Goal: Information Seeking & Learning: Learn about a topic

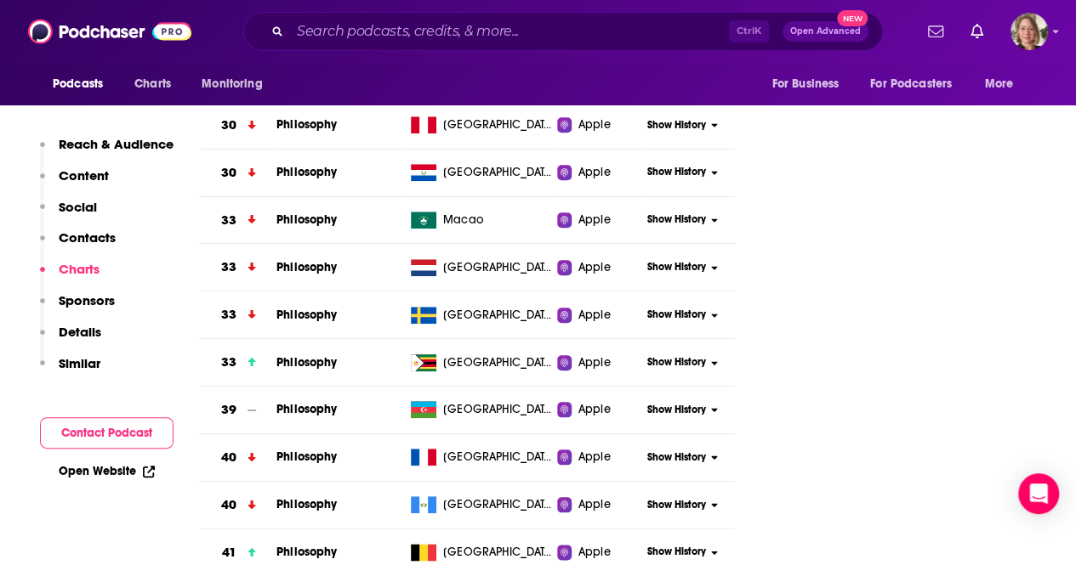
click at [466, 44] on div "Ctrl K Open Advanced New" at bounding box center [562, 31] width 639 height 39
click at [465, 35] on input "Search podcasts, credits, & more..." at bounding box center [509, 31] width 439 height 27
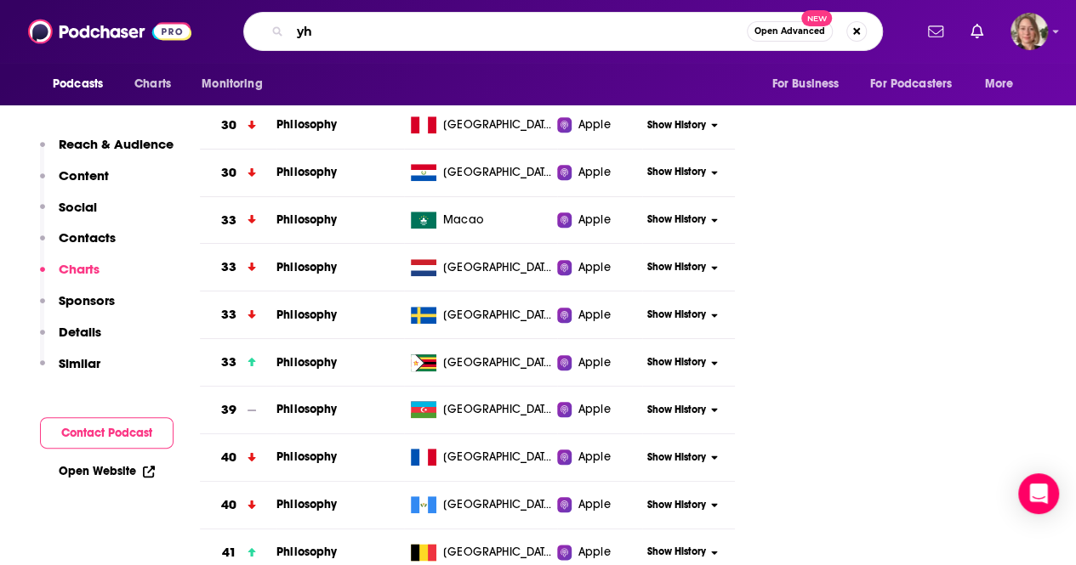
type input "y"
type input "the gist"
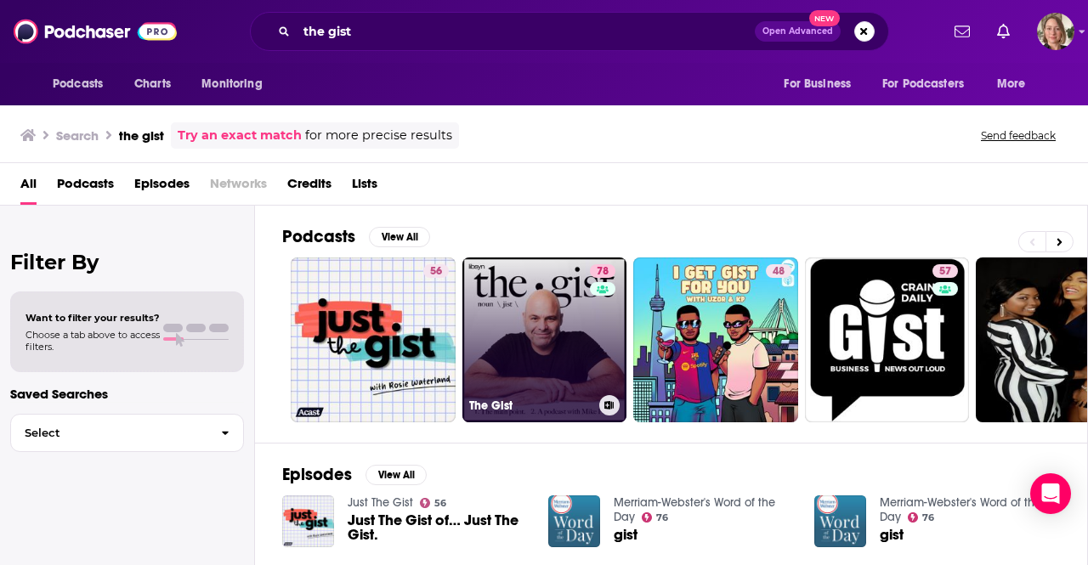
click at [519, 341] on link "78 The Gist" at bounding box center [545, 340] width 165 height 165
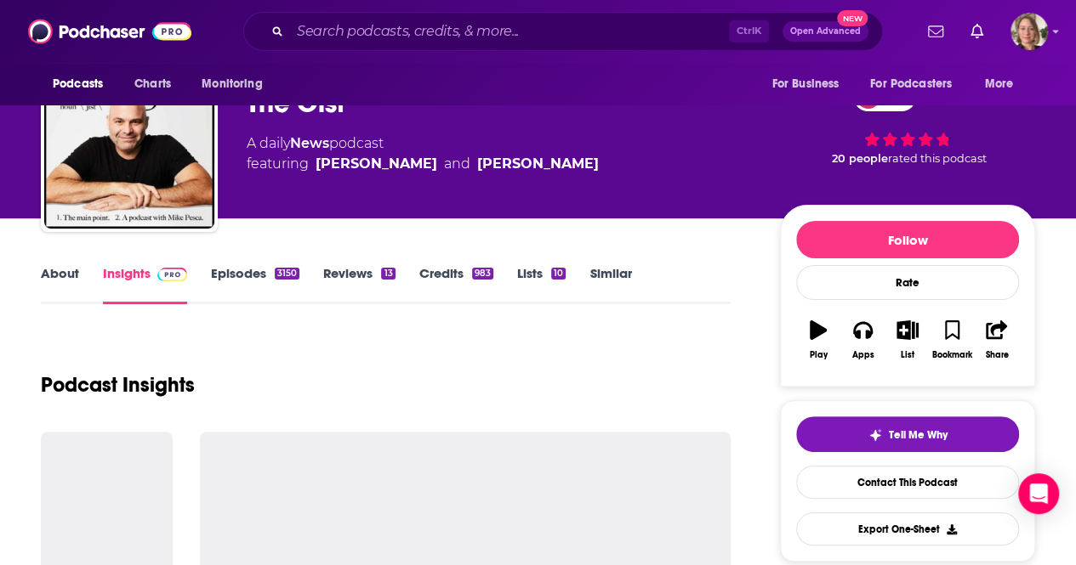
scroll to position [85, 0]
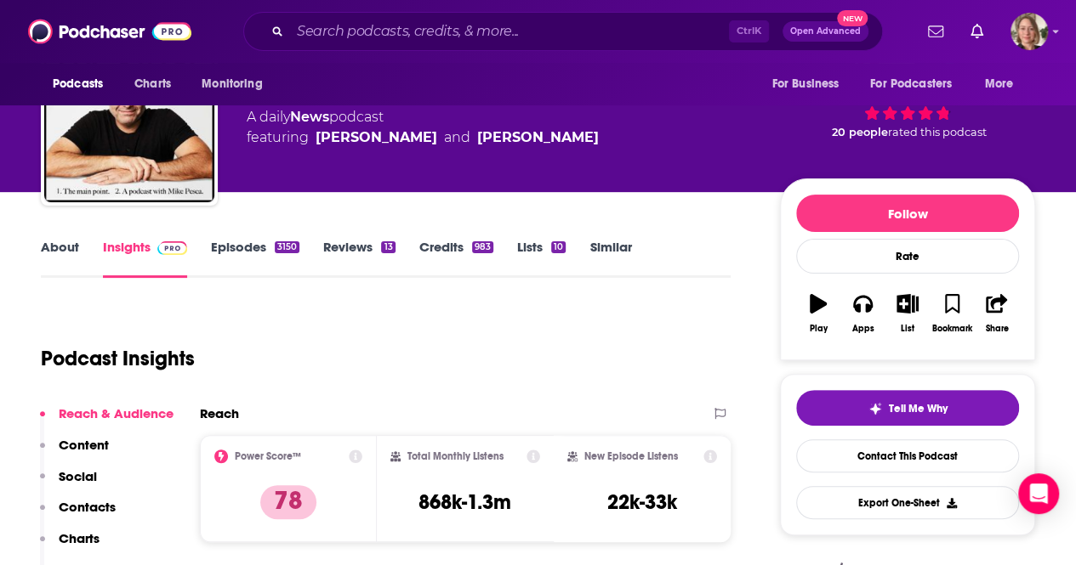
click at [56, 246] on link "About" at bounding box center [60, 258] width 38 height 39
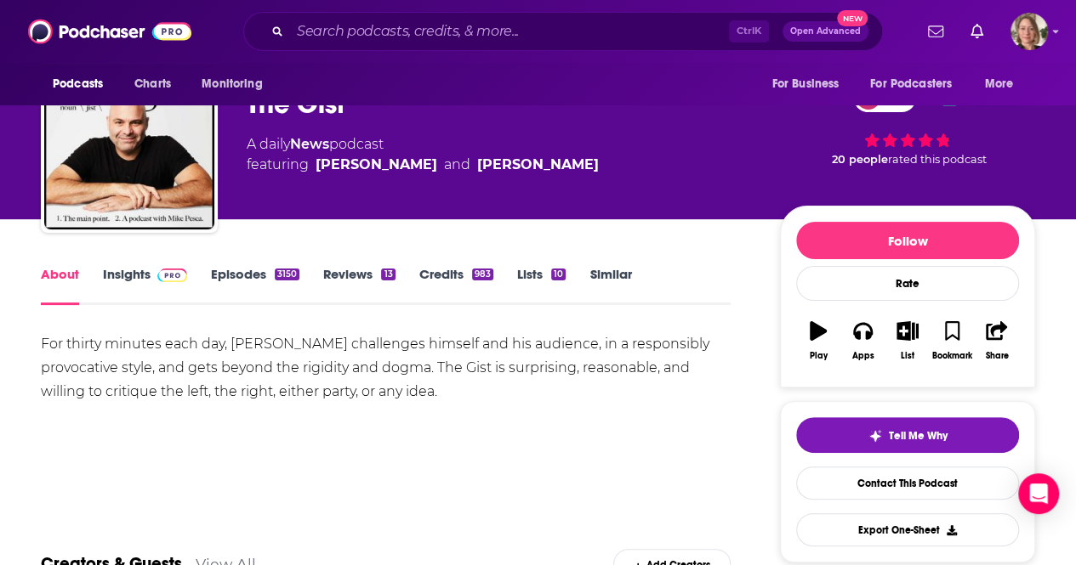
scroll to position [170, 0]
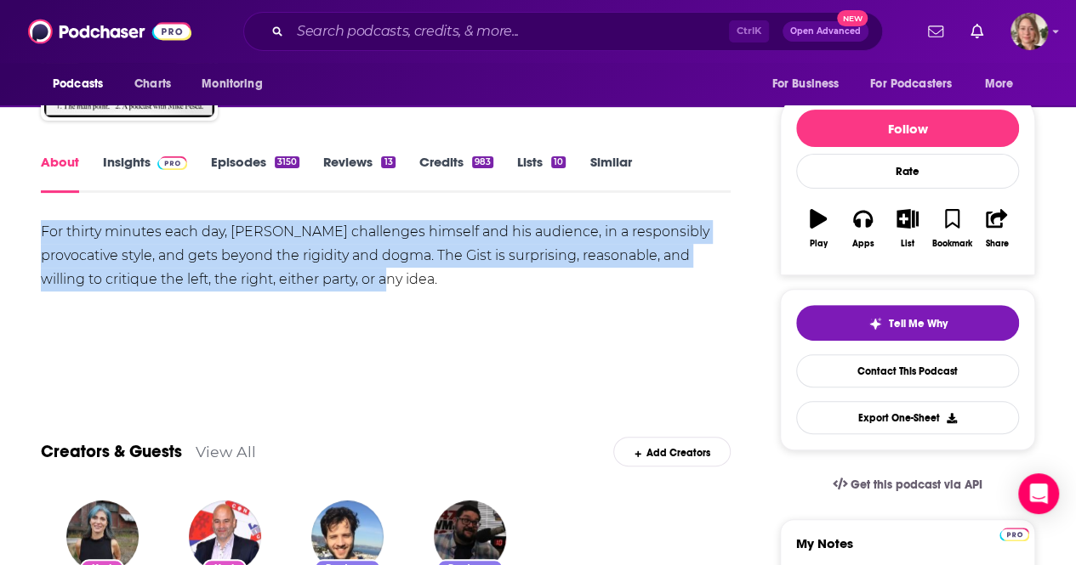
drag, startPoint x: 326, startPoint y: 287, endPoint x: 0, endPoint y: 236, distance: 329.5
copy div "For thirty minutes each day, [PERSON_NAME] challenges himself and his audience,…"
click at [864, 229] on button "Apps" at bounding box center [862, 228] width 44 height 61
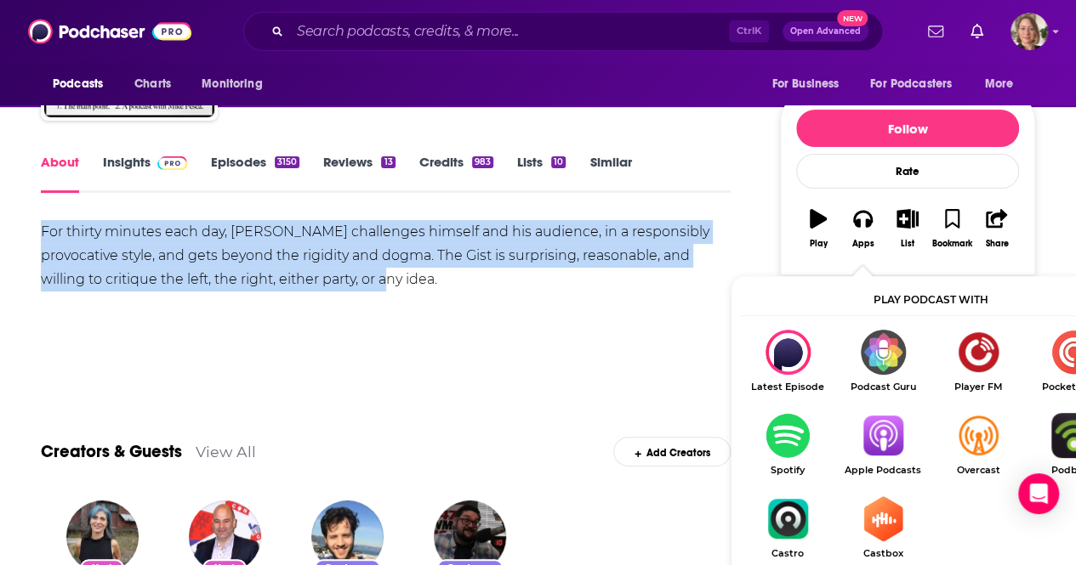
click at [886, 442] on img "Show Listen On dropdown" at bounding box center [882, 435] width 95 height 45
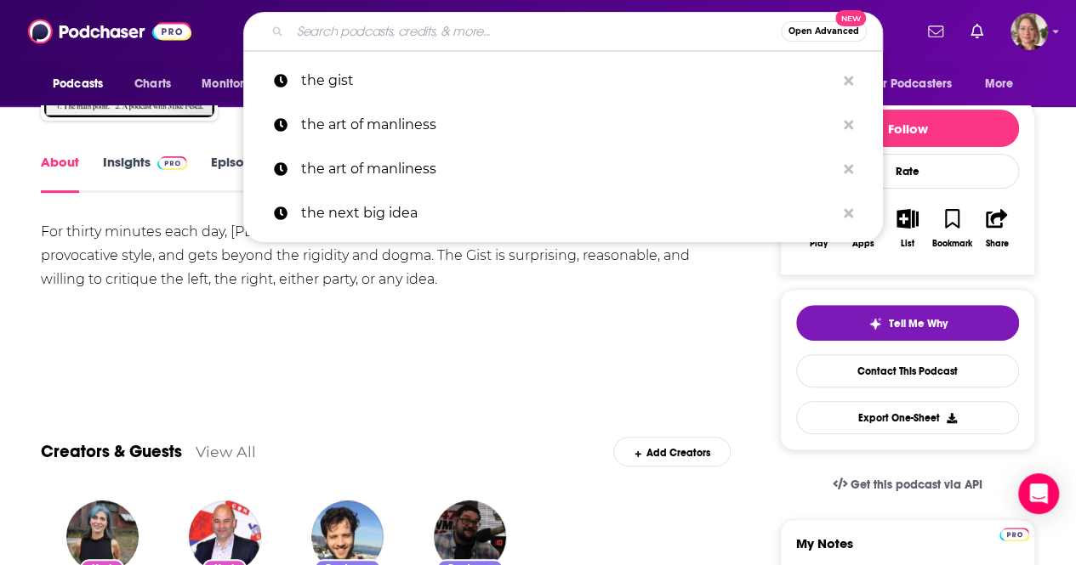
click at [378, 40] on input "Search podcasts, credits, & more..." at bounding box center [535, 31] width 491 height 27
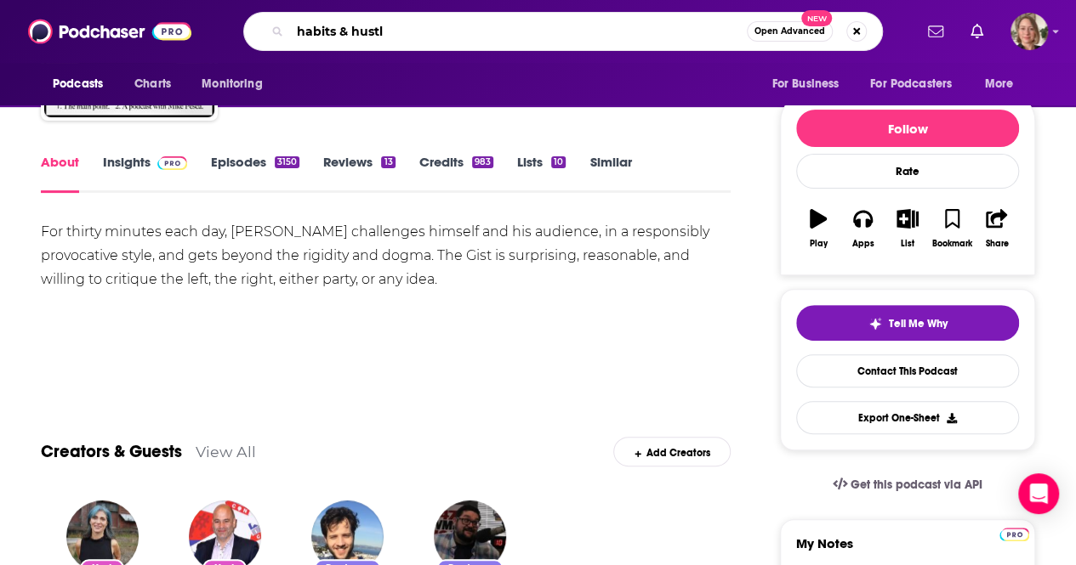
type input "habits & hustle"
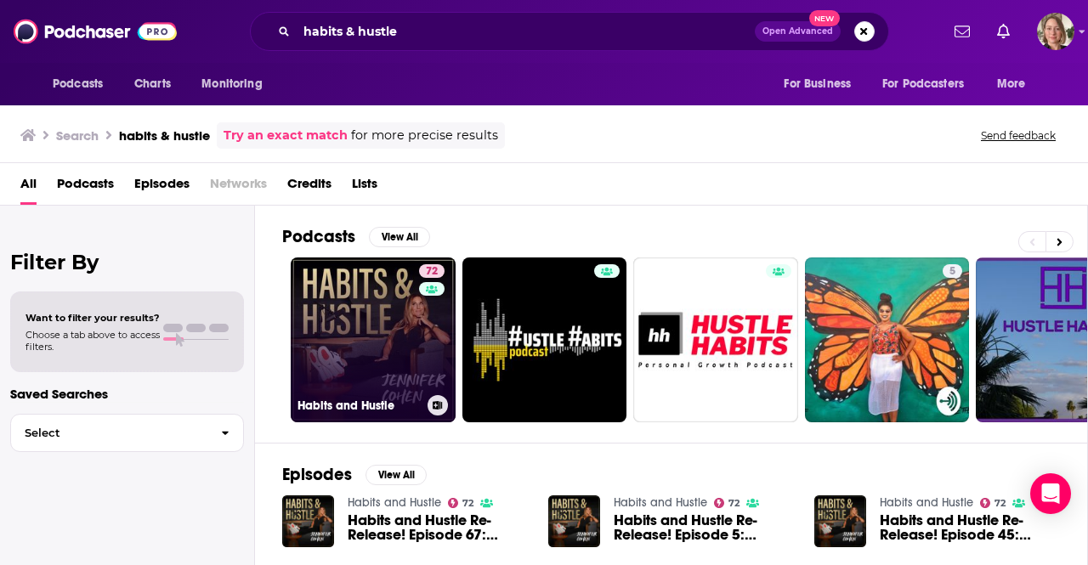
click at [342, 312] on link "72 Habits and Hustle" at bounding box center [373, 340] width 165 height 165
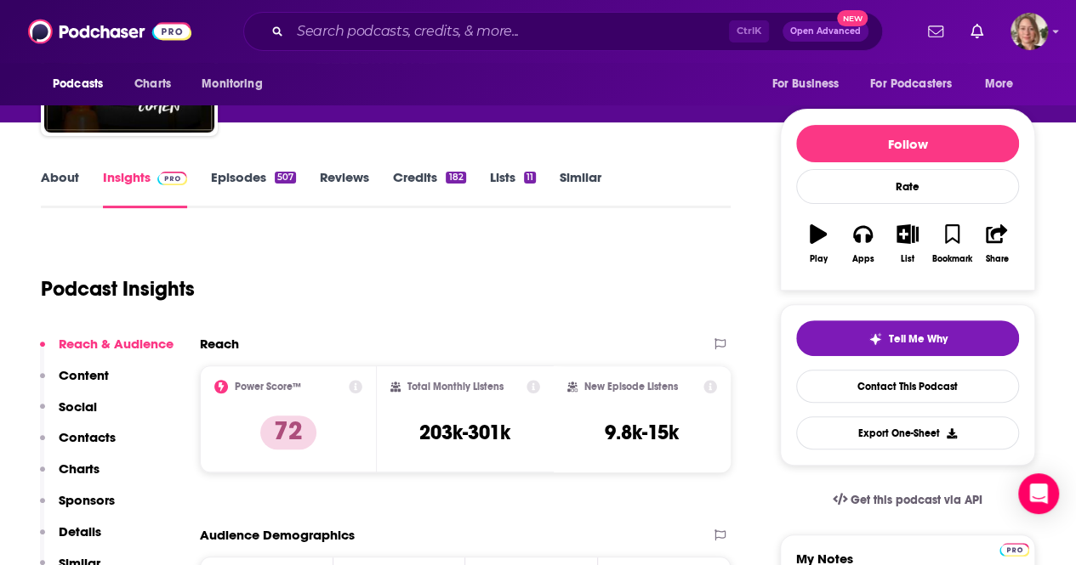
scroll to position [85, 0]
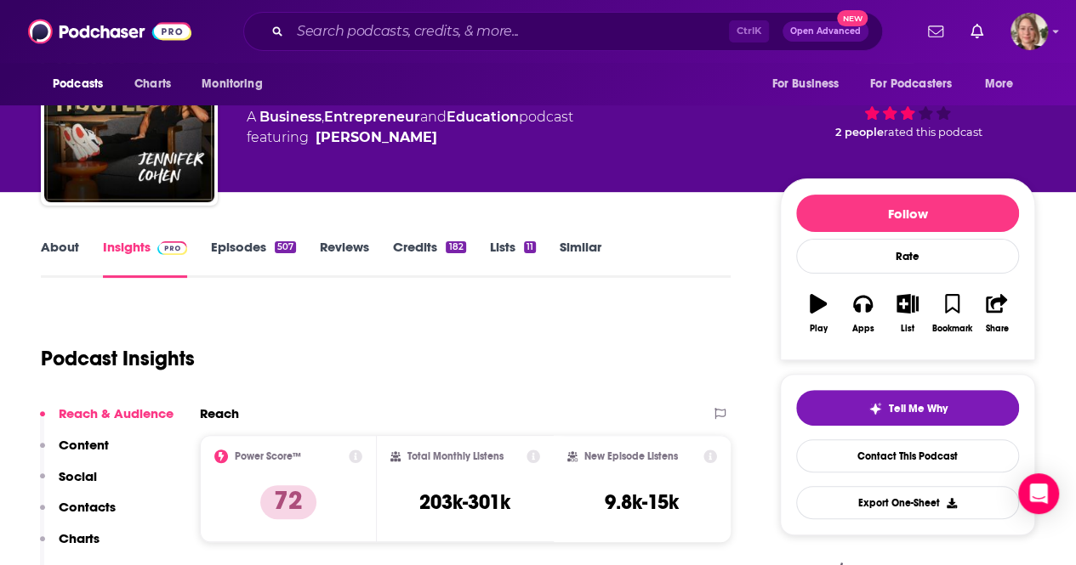
click at [48, 253] on link "About" at bounding box center [60, 258] width 38 height 39
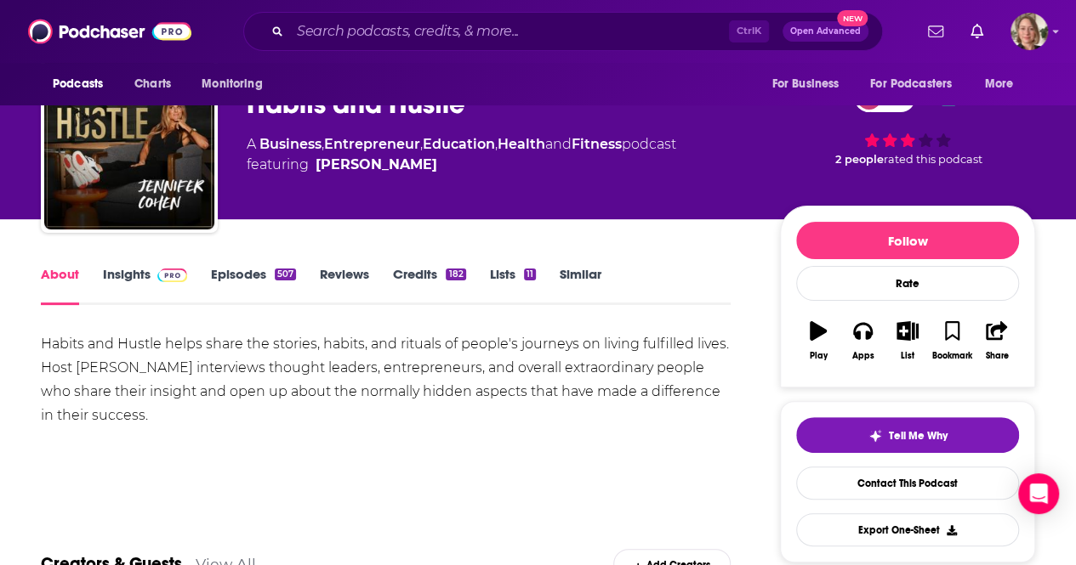
scroll to position [170, 0]
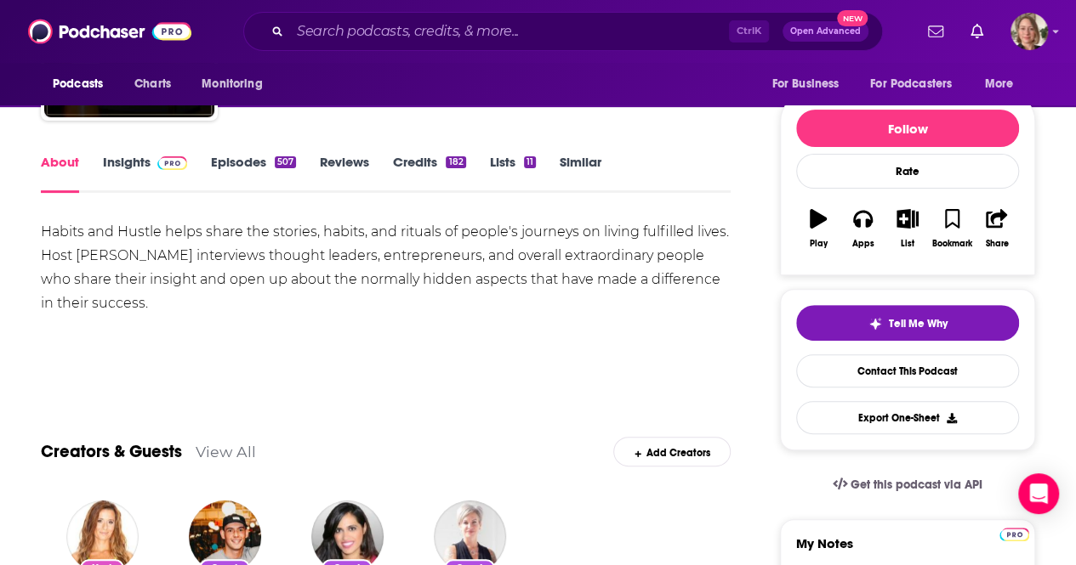
drag, startPoint x: 144, startPoint y: 304, endPoint x: 40, endPoint y: 240, distance: 122.2
copy div "Habits and Hustle helps share the stories, habits, and rituals of people's jour…"
click at [126, 166] on link "Insights" at bounding box center [145, 173] width 84 height 39
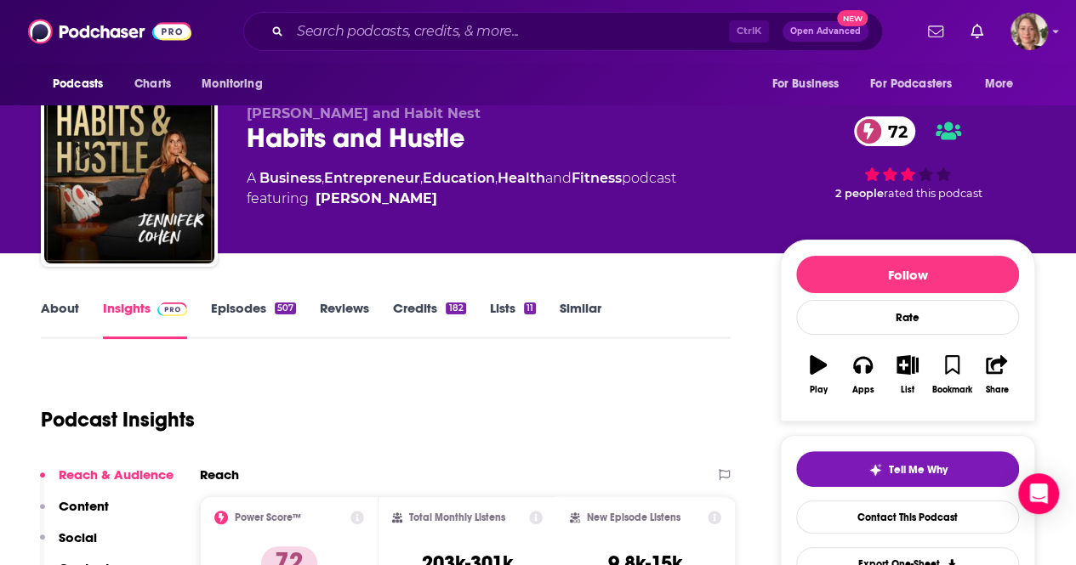
scroll to position [255, 0]
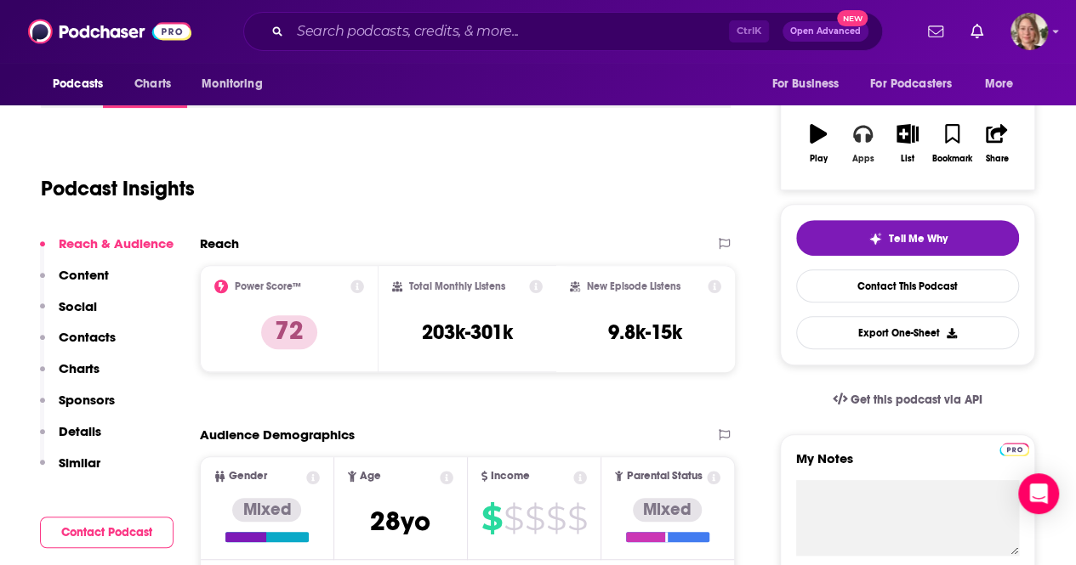
click at [862, 157] on div "Apps" at bounding box center [863, 159] width 22 height 10
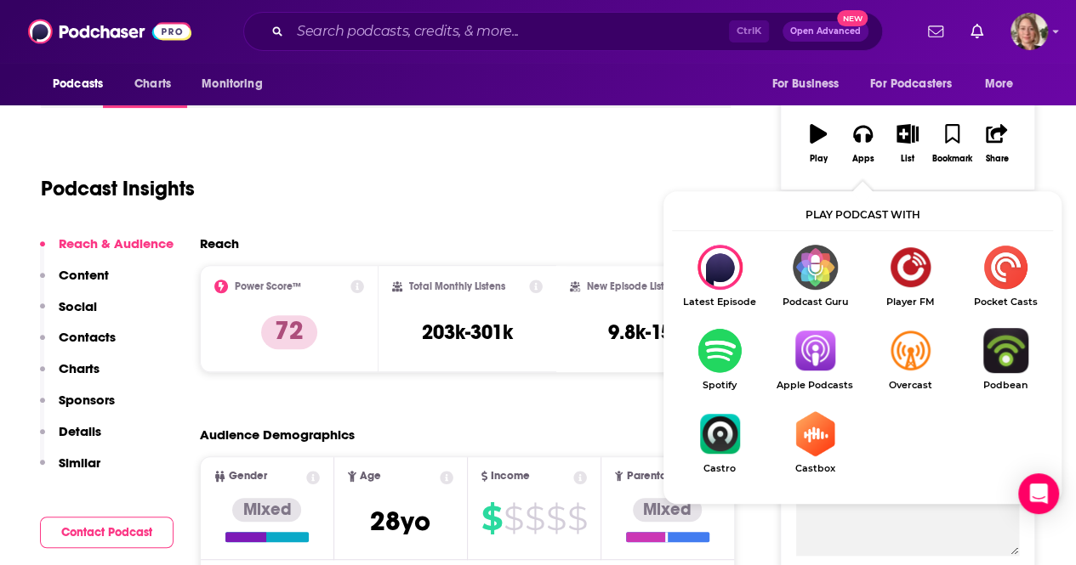
click at [806, 372] on img "Show Listen On dropdown" at bounding box center [814, 350] width 95 height 45
